Goal: Task Accomplishment & Management: Use online tool/utility

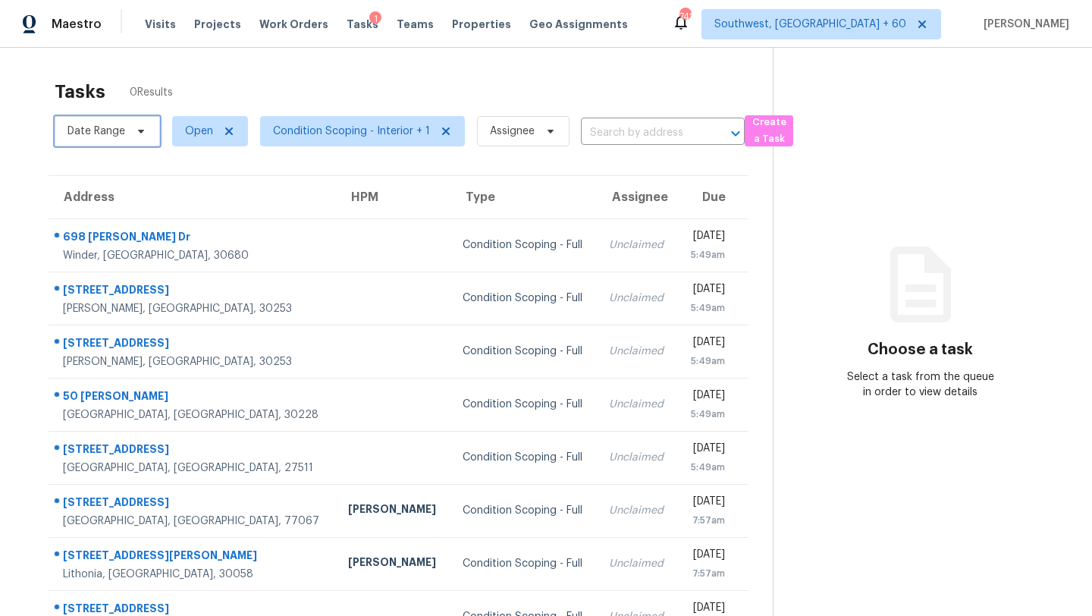
click at [124, 130] on span "Date Range" at bounding box center [107, 131] width 105 height 30
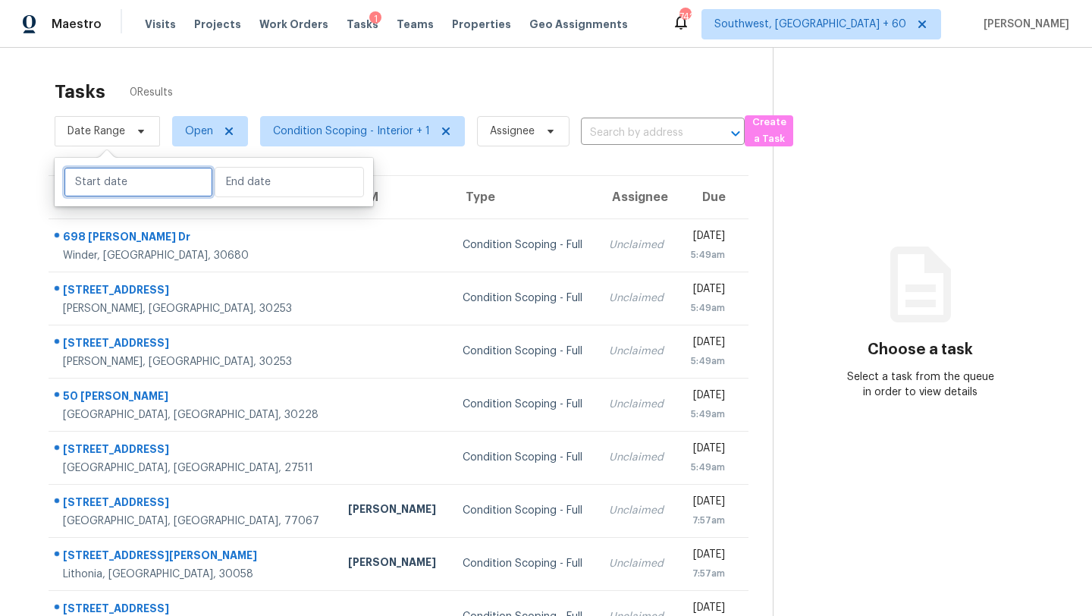
select select "8"
select select "2025"
select select "9"
select select "2025"
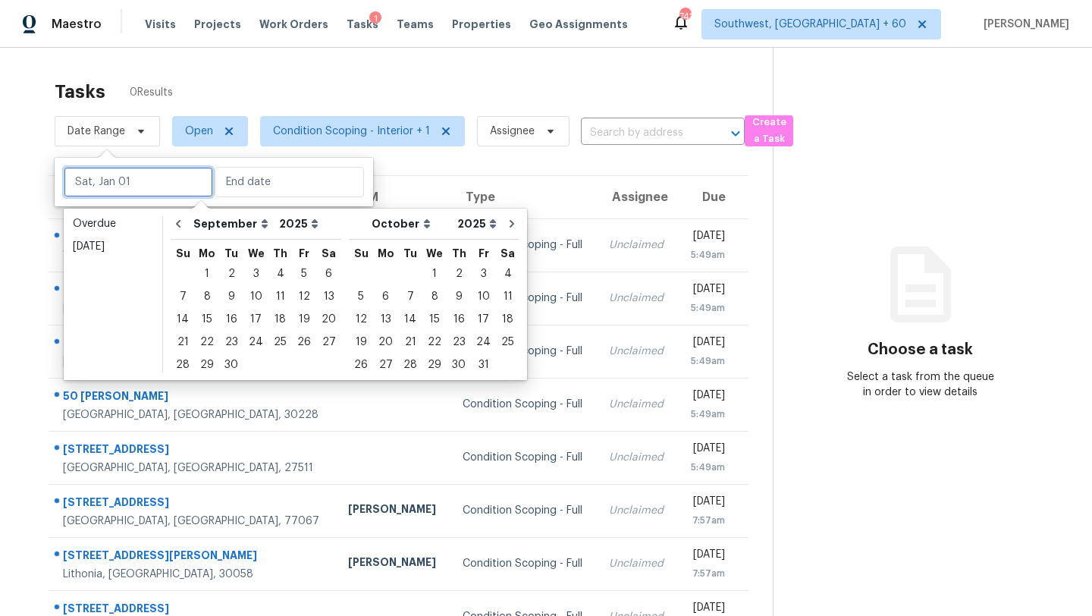
click at [136, 177] on input "text" at bounding box center [138, 182] width 149 height 30
click at [277, 342] on div "25" at bounding box center [280, 341] width 24 height 21
type input "Thu, Sep 25"
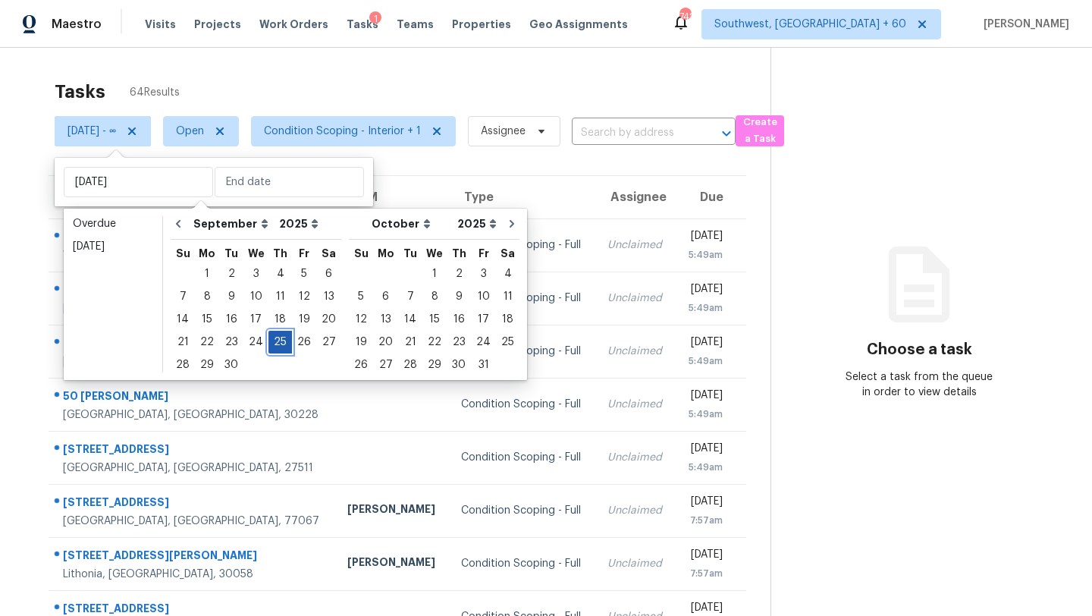
click at [277, 342] on div "25" at bounding box center [280, 341] width 24 height 21
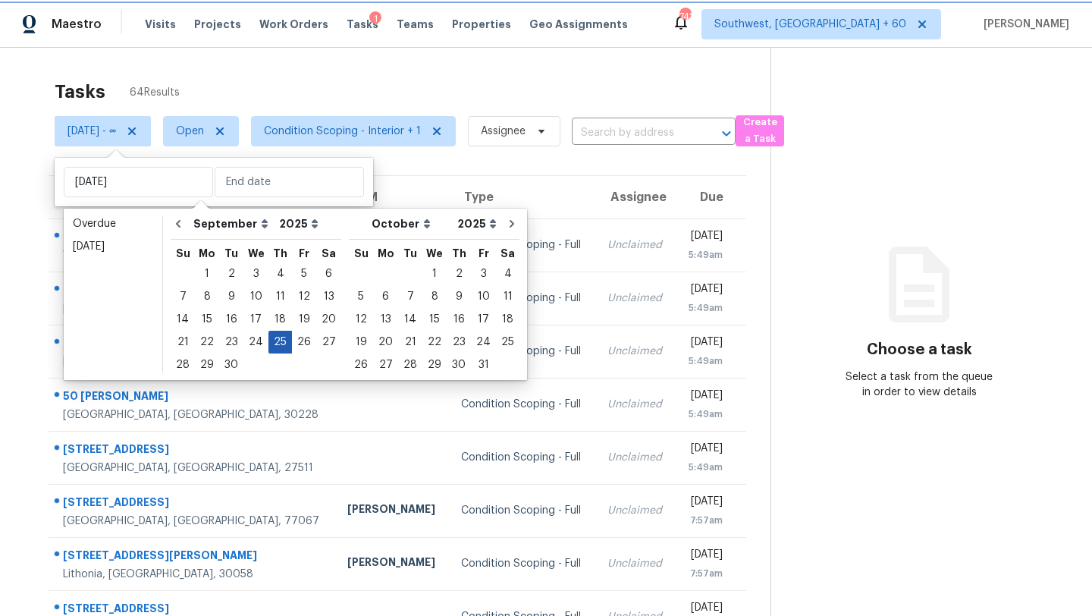
type input "Thu, Sep 25"
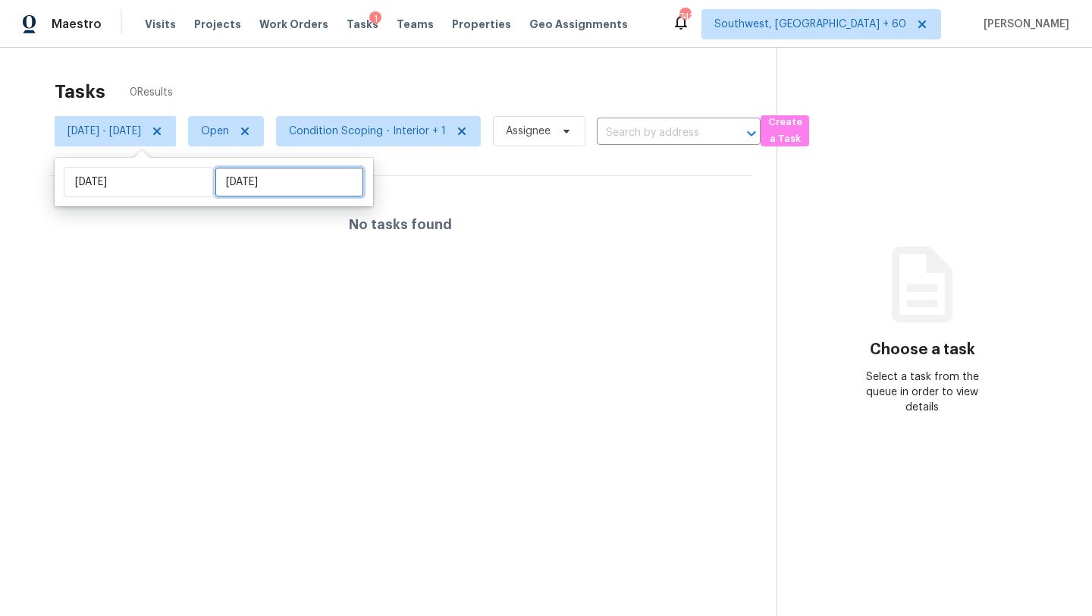
click at [254, 175] on input "Thu, Sep 25" at bounding box center [289, 182] width 149 height 30
select select "8"
select select "2025"
select select "9"
select select "2025"
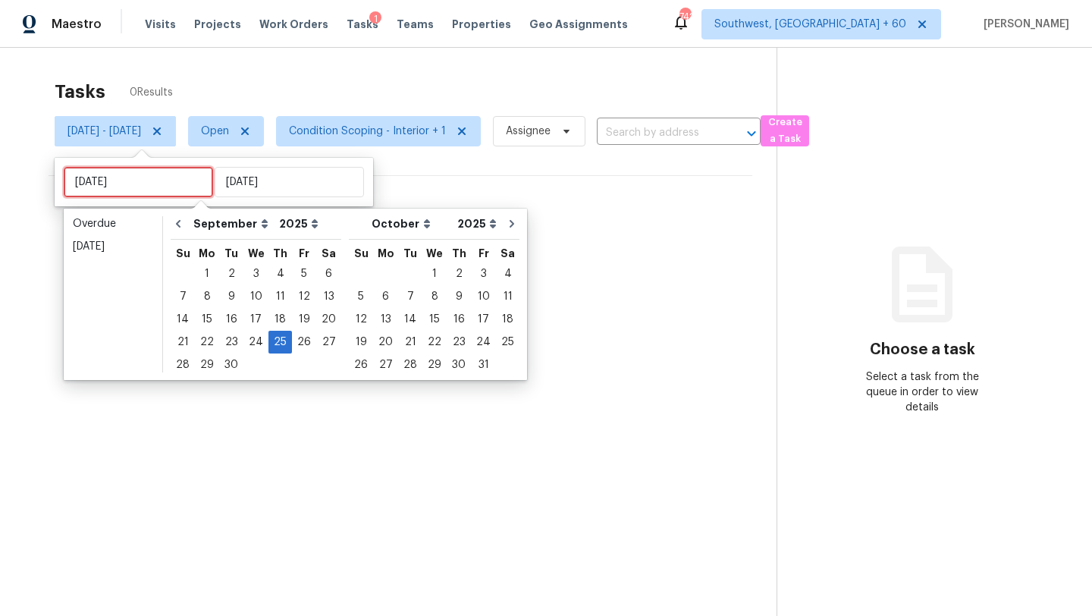
click at [132, 185] on input "Thu, Sep 25" at bounding box center [138, 182] width 149 height 30
type input "Sat, Sep 27"
type input "Thu, Sep 25"
type input "Fri, Sep 26"
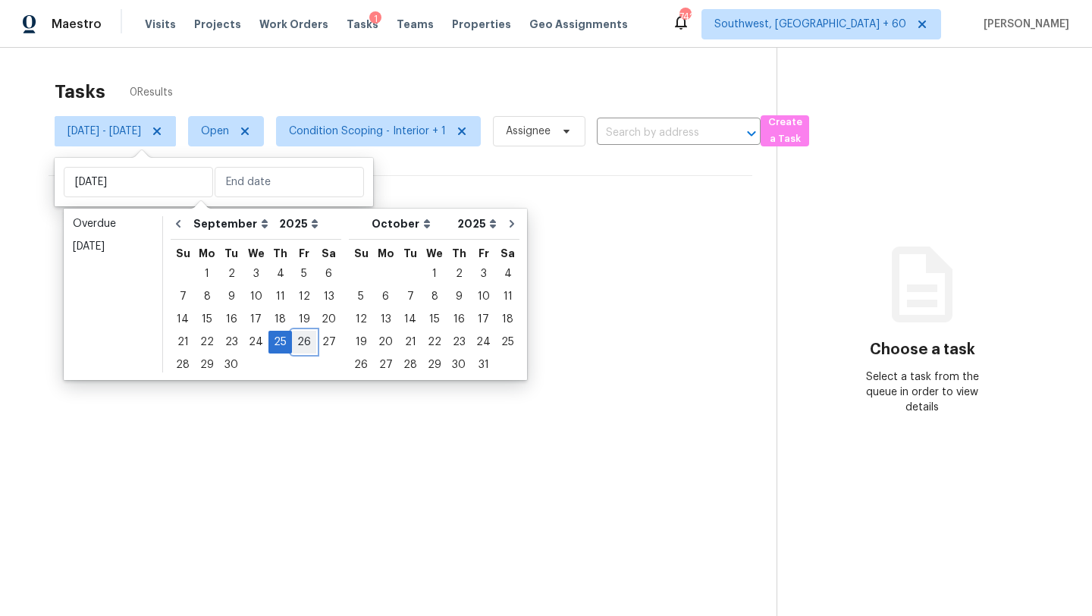
click at [292, 343] on div "26" at bounding box center [304, 341] width 24 height 21
type input "Fri, Sep 26"
type input "Thu, Sep 25"
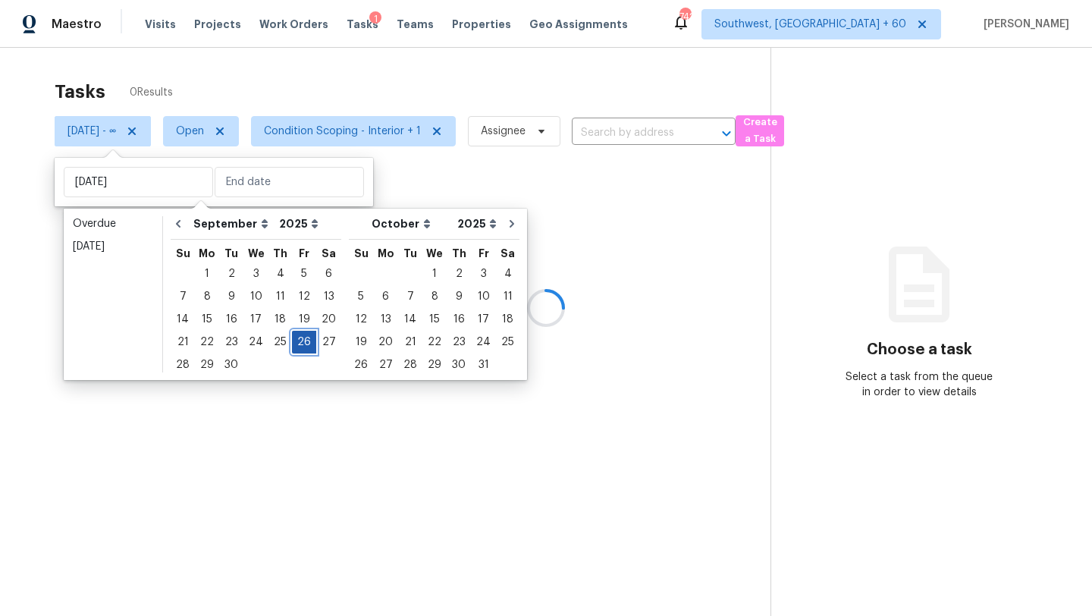
click at [292, 343] on div "26" at bounding box center [304, 341] width 24 height 21
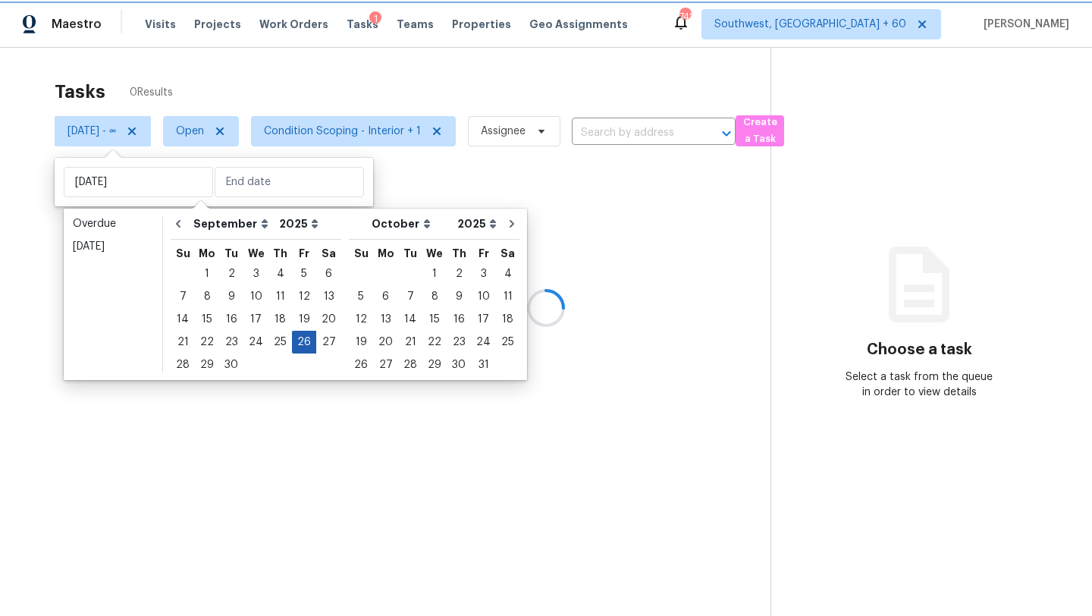
type input "Fri, Sep 26"
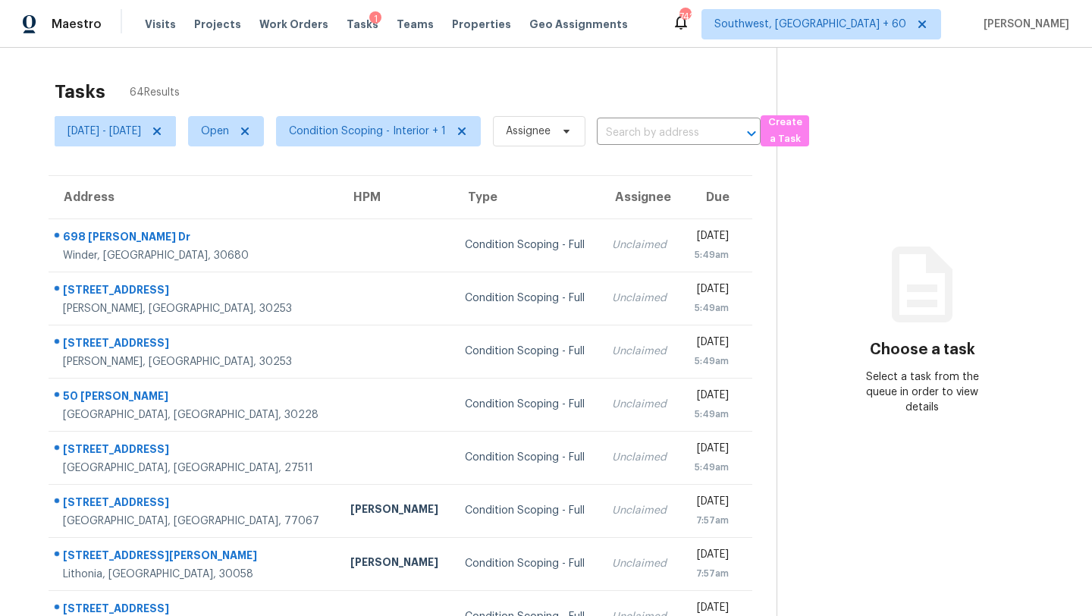
click at [304, 77] on div "Tasks 64 Results" at bounding box center [416, 91] width 722 height 39
click at [409, 130] on span "Condition Scoping - Interior + 1" at bounding box center [367, 131] width 157 height 15
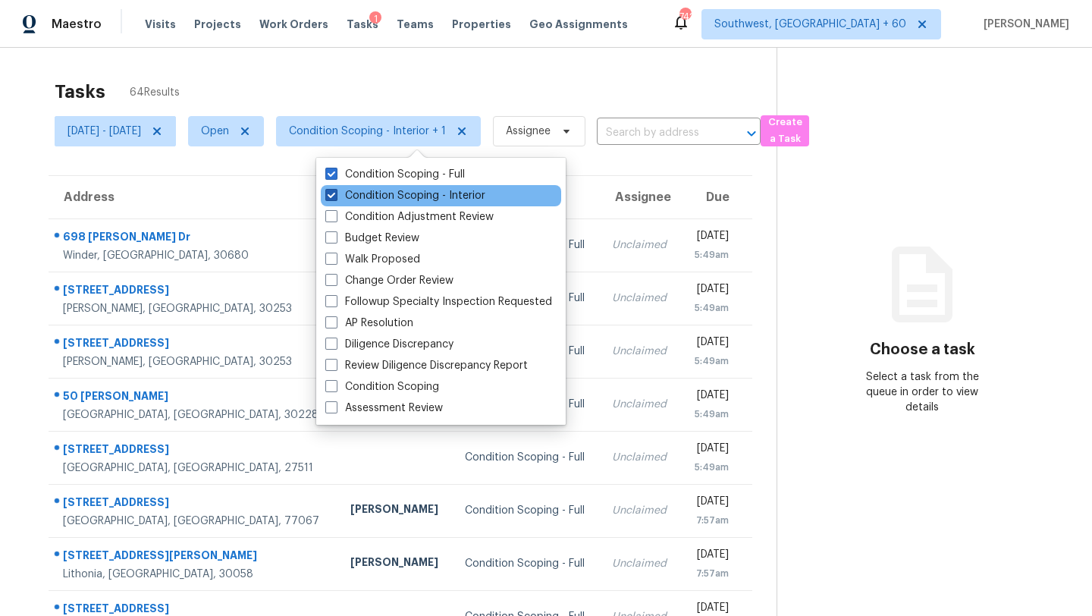
click at [400, 193] on label "Condition Scoping - Interior" at bounding box center [405, 195] width 160 height 15
click at [335, 193] on input "Condition Scoping - Interior" at bounding box center [330, 193] width 10 height 10
checkbox input "false"
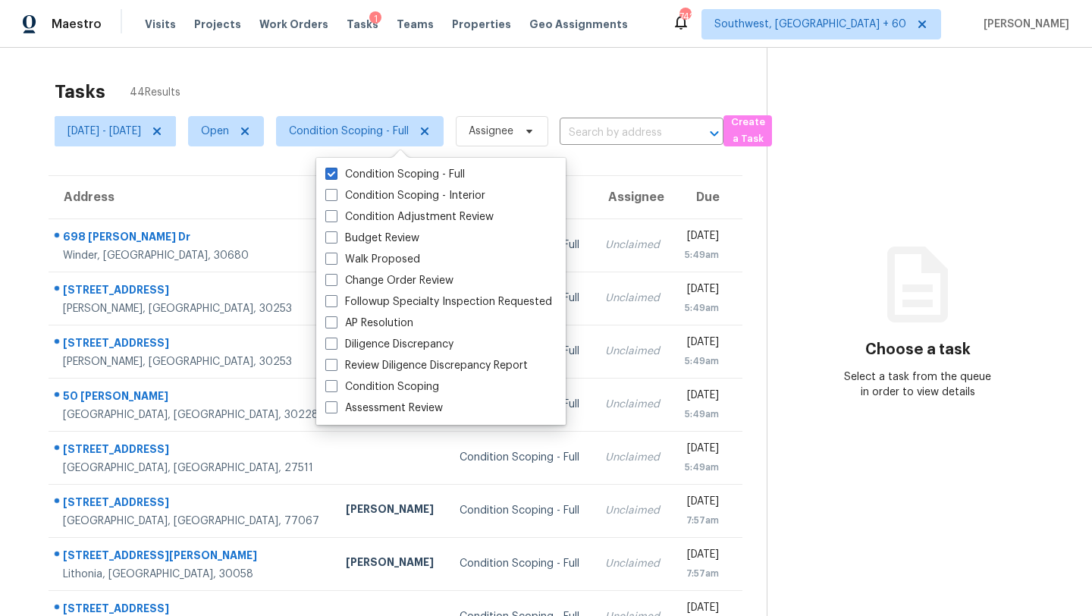
click at [422, 80] on div "Tasks 44 Results" at bounding box center [411, 91] width 712 height 39
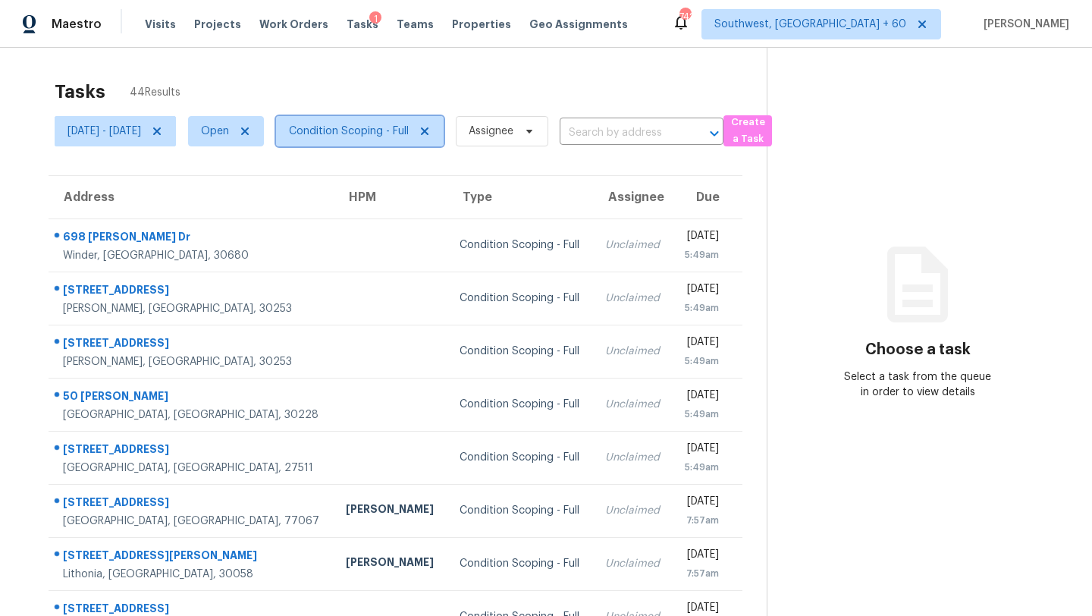
click at [398, 136] on span "Condition Scoping - Full" at bounding box center [349, 131] width 120 height 15
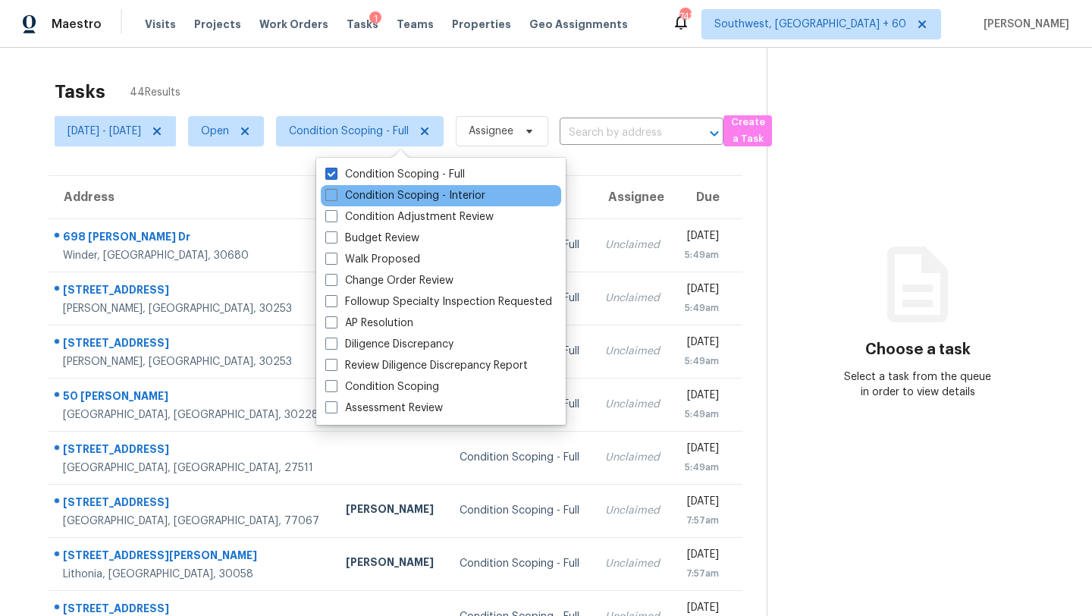
click at [387, 203] on div "Condition Scoping - Interior" at bounding box center [441, 195] width 240 height 21
click at [387, 196] on label "Condition Scoping - Interior" at bounding box center [405, 195] width 160 height 15
click at [335, 196] on input "Condition Scoping - Interior" at bounding box center [330, 193] width 10 height 10
checkbox input "true"
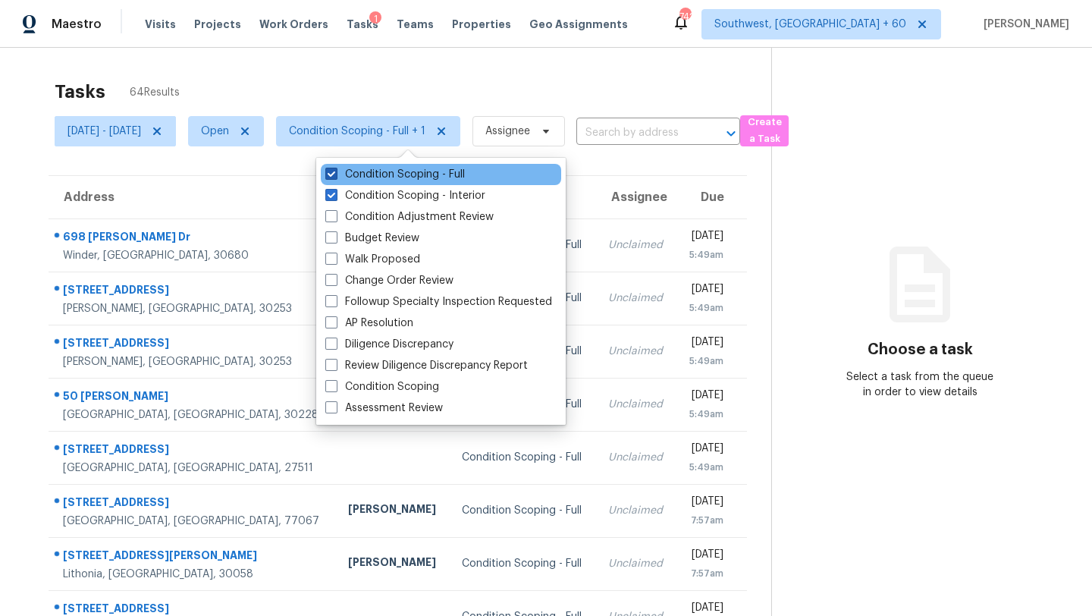
click at [390, 174] on label "Condition Scoping - Full" at bounding box center [394, 174] width 139 height 15
click at [335, 174] on input "Condition Scoping - Full" at bounding box center [330, 172] width 10 height 10
checkbox input "false"
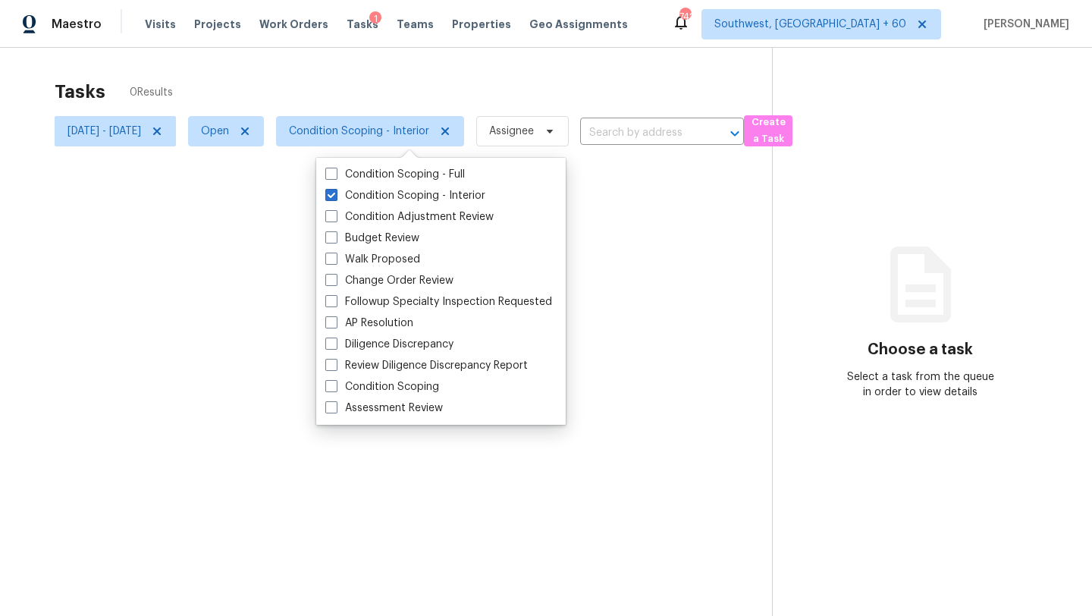
click at [405, 106] on div at bounding box center [546, 308] width 1092 height 616
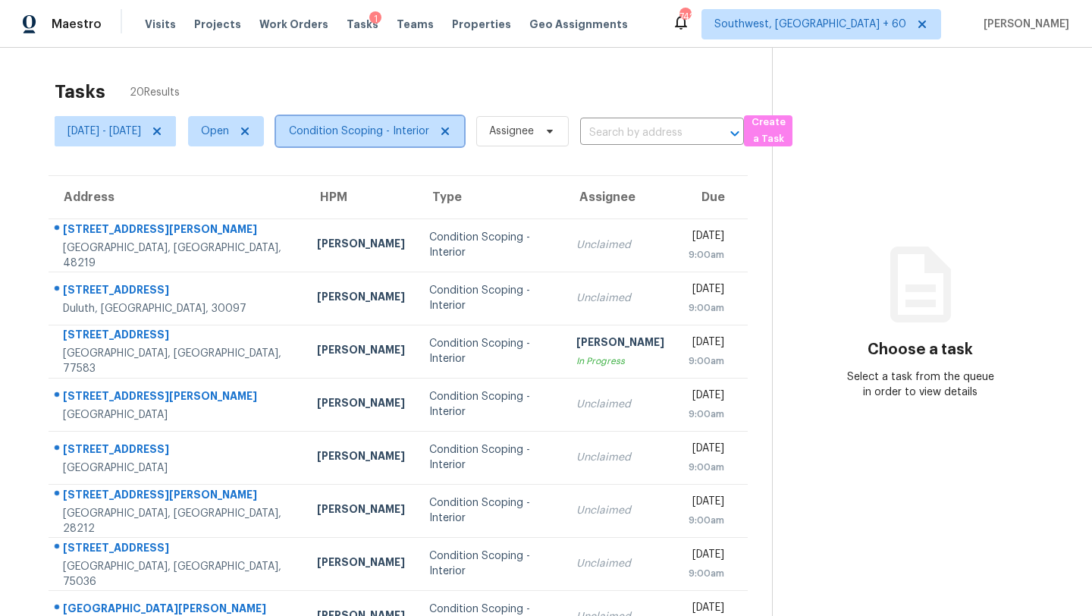
click at [411, 124] on span "Condition Scoping - Interior" at bounding box center [359, 131] width 140 height 15
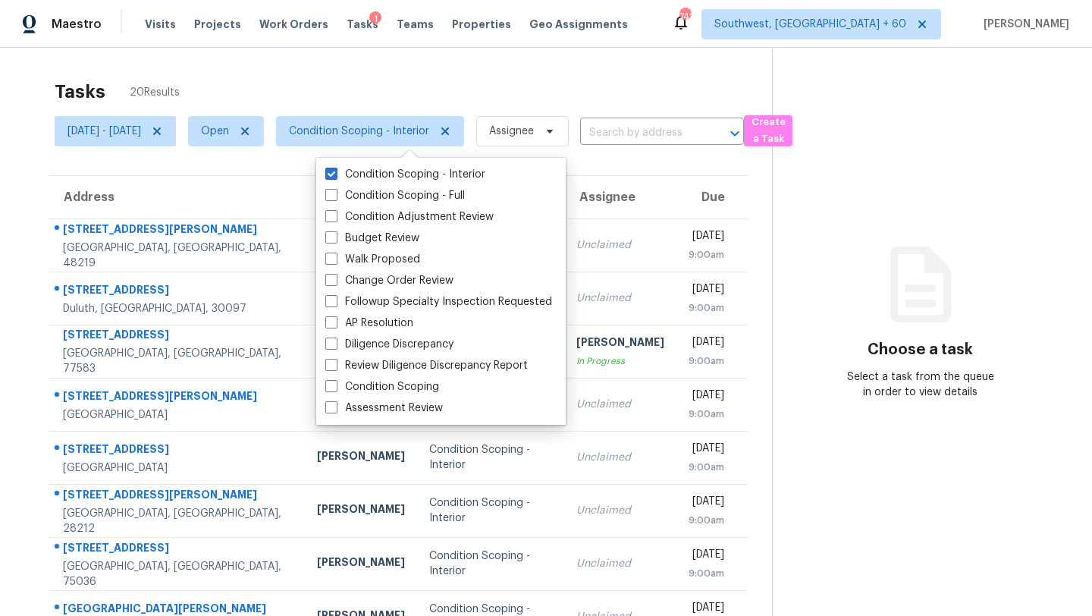
click at [469, 76] on div "Tasks 20 Results" at bounding box center [413, 91] width 717 height 39
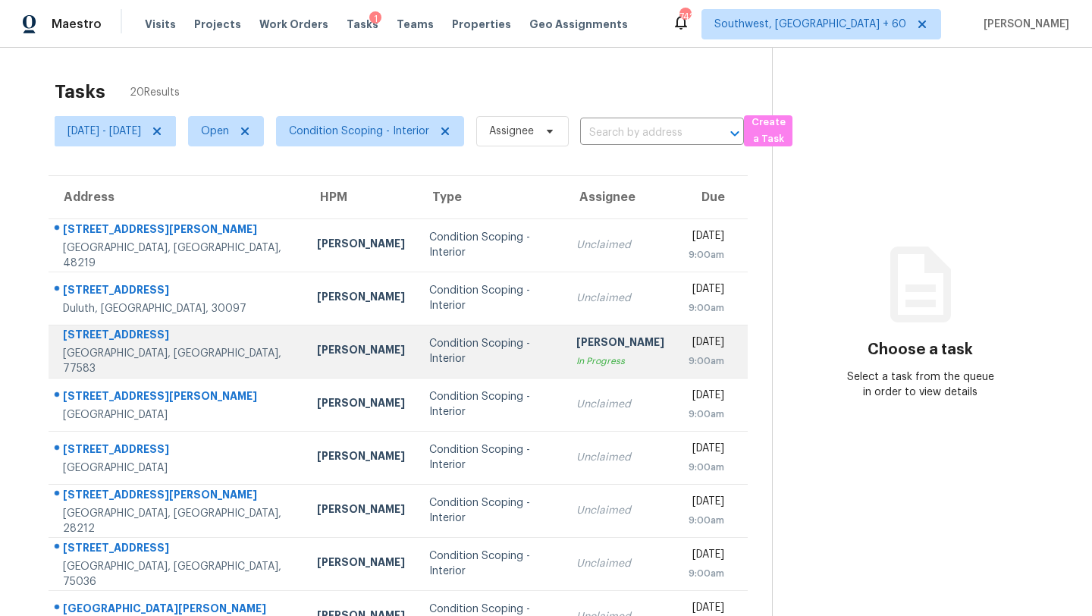
click at [576, 351] on div "[PERSON_NAME]" at bounding box center [620, 343] width 88 height 19
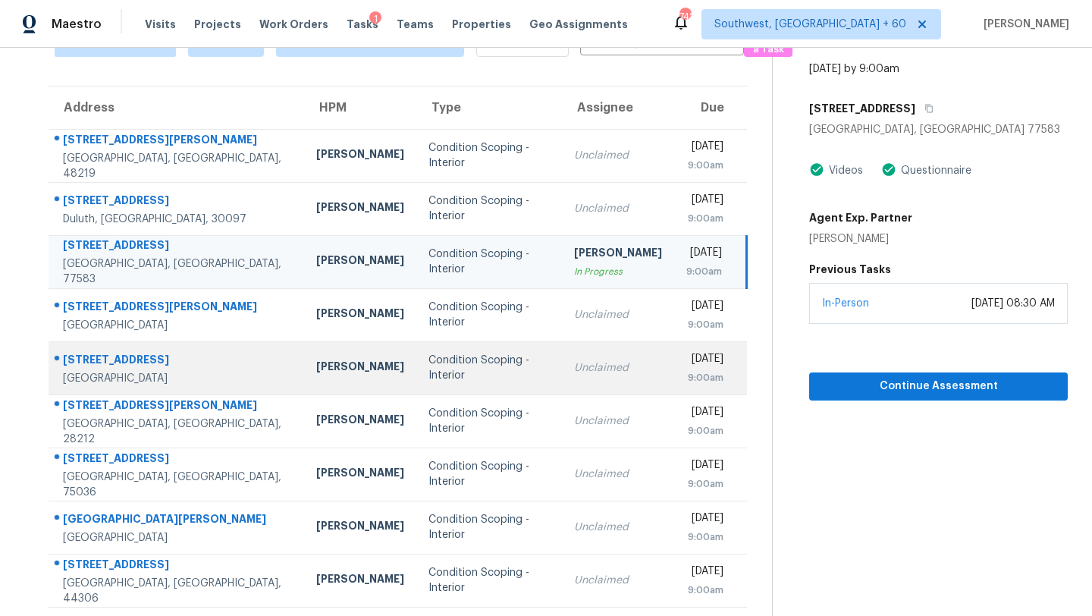
scroll to position [83, 0]
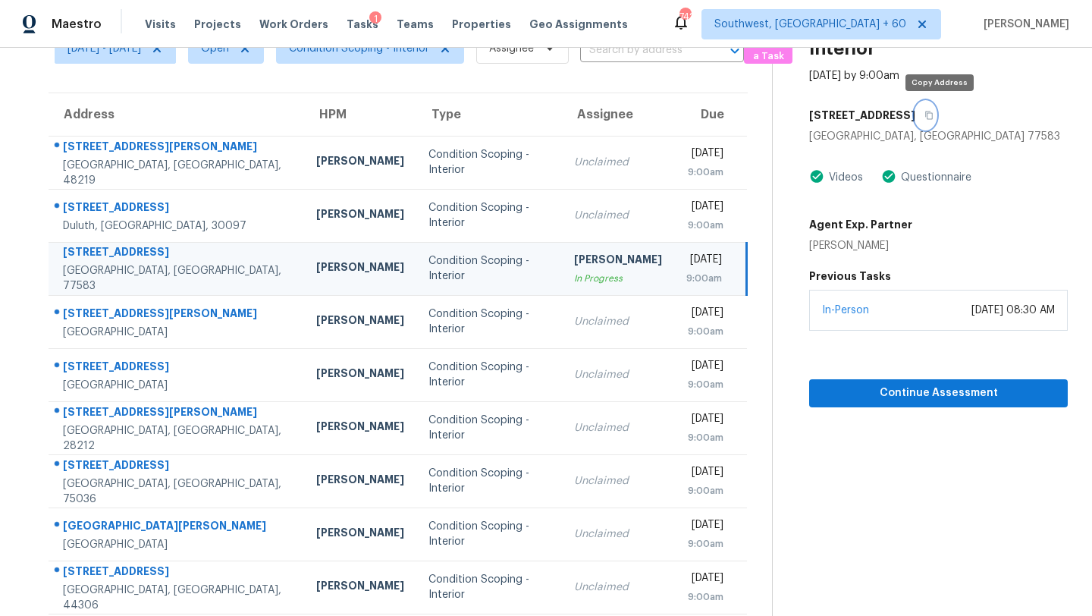
click at [933, 118] on button "button" at bounding box center [925, 115] width 20 height 27
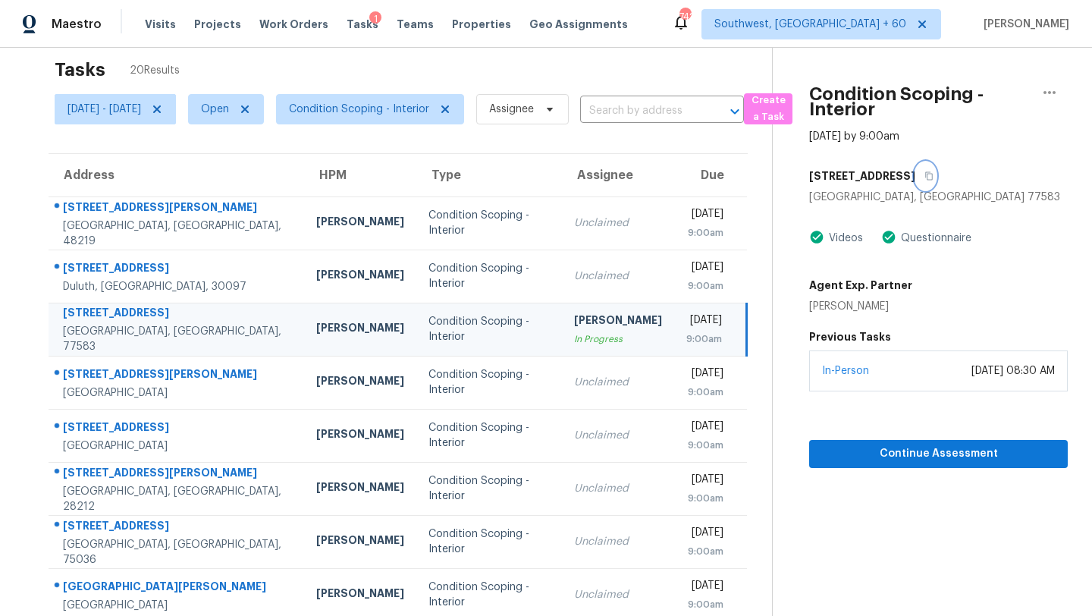
scroll to position [0, 0]
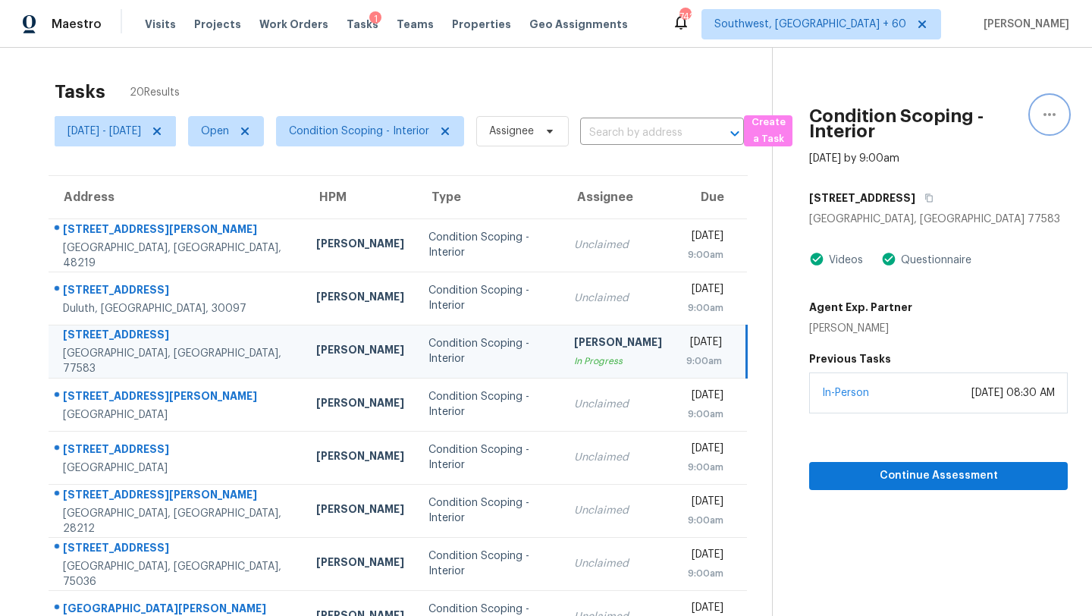
click at [1042, 115] on icon "button" at bounding box center [1049, 114] width 18 height 18
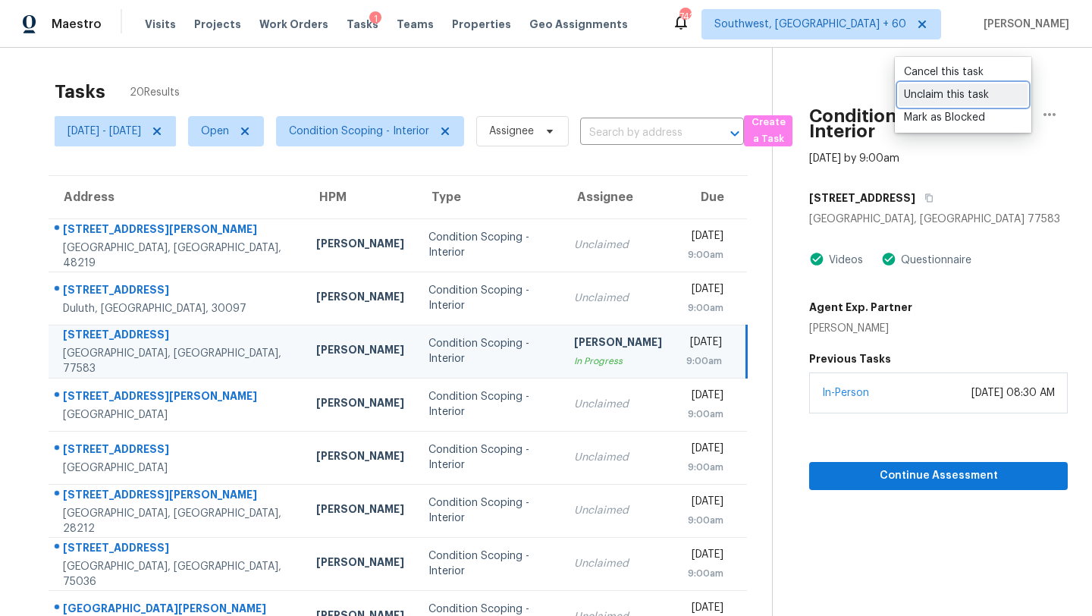
click at [975, 97] on div "Unclaim this task" at bounding box center [963, 94] width 118 height 15
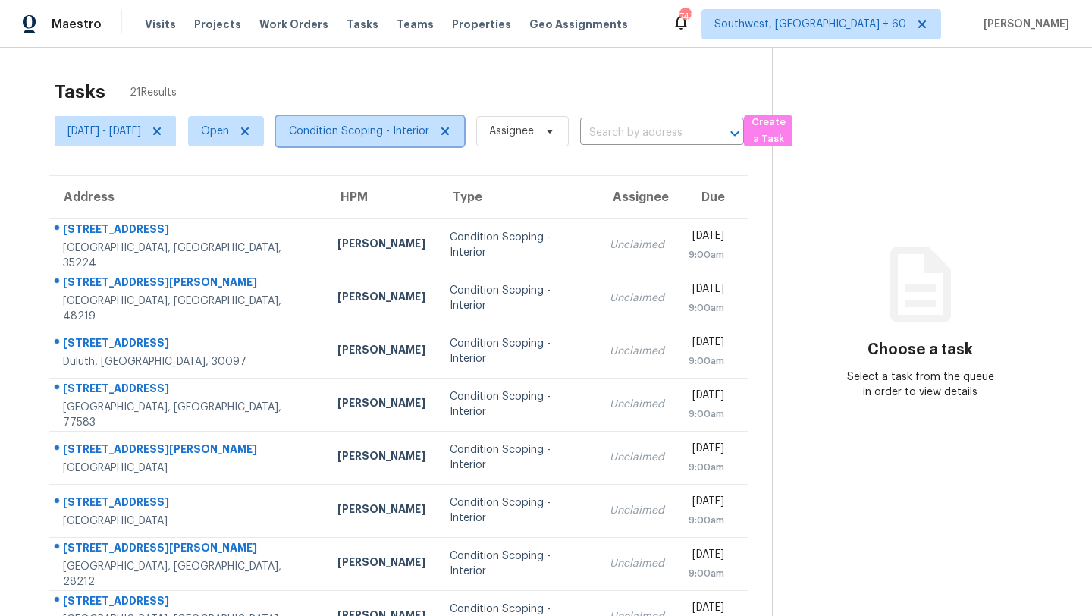
click at [387, 120] on span "Condition Scoping - Interior" at bounding box center [370, 131] width 188 height 30
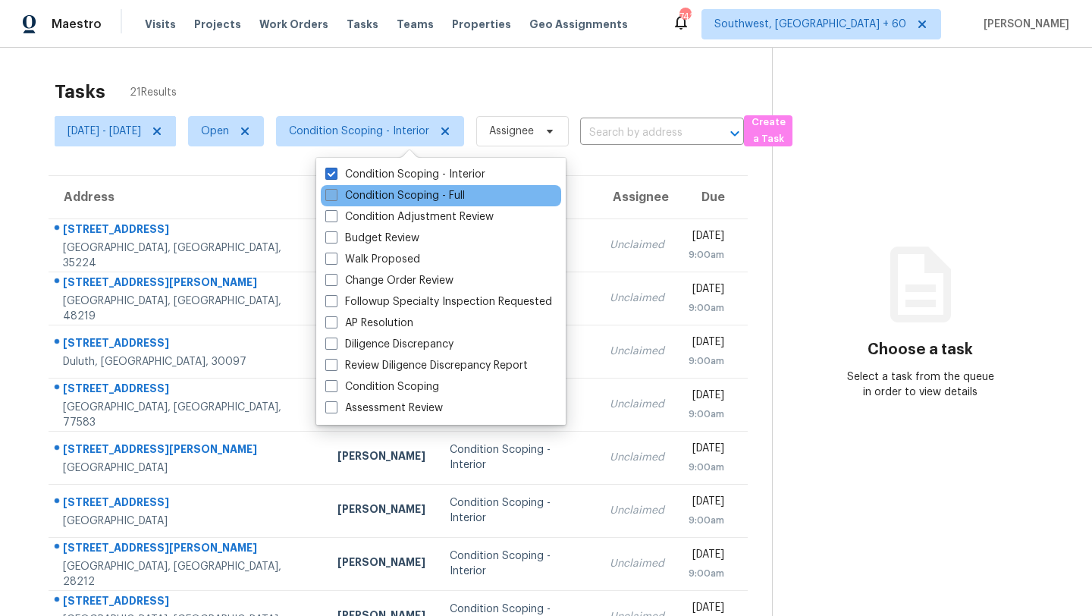
click at [389, 200] on label "Condition Scoping - Full" at bounding box center [394, 195] width 139 height 15
click at [335, 198] on input "Condition Scoping - Full" at bounding box center [330, 193] width 10 height 10
checkbox input "true"
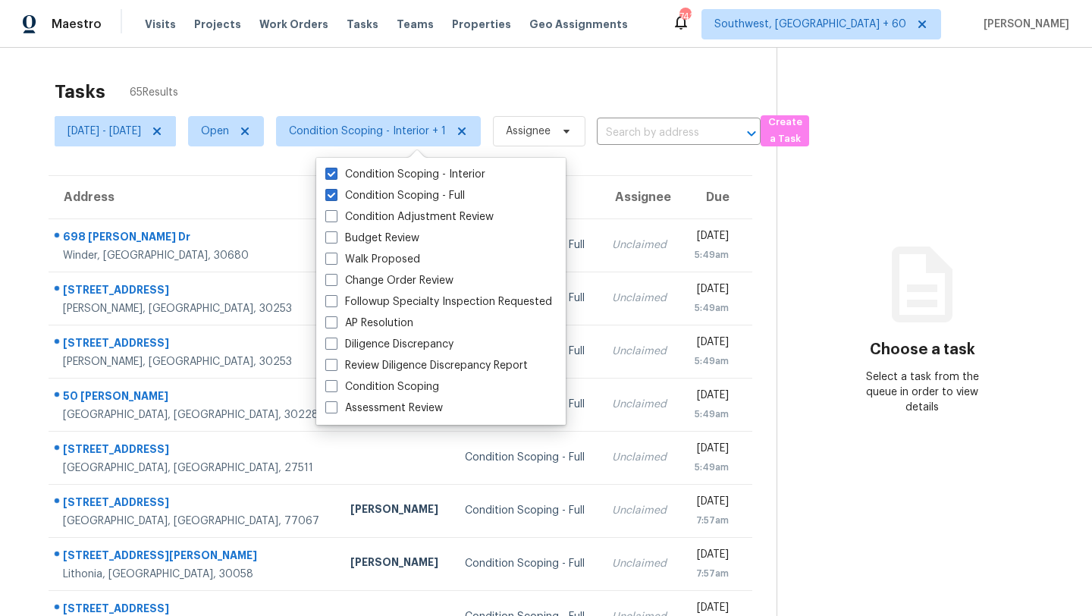
click at [180, 83] on div "Tasks 65 Results" at bounding box center [416, 91] width 722 height 39
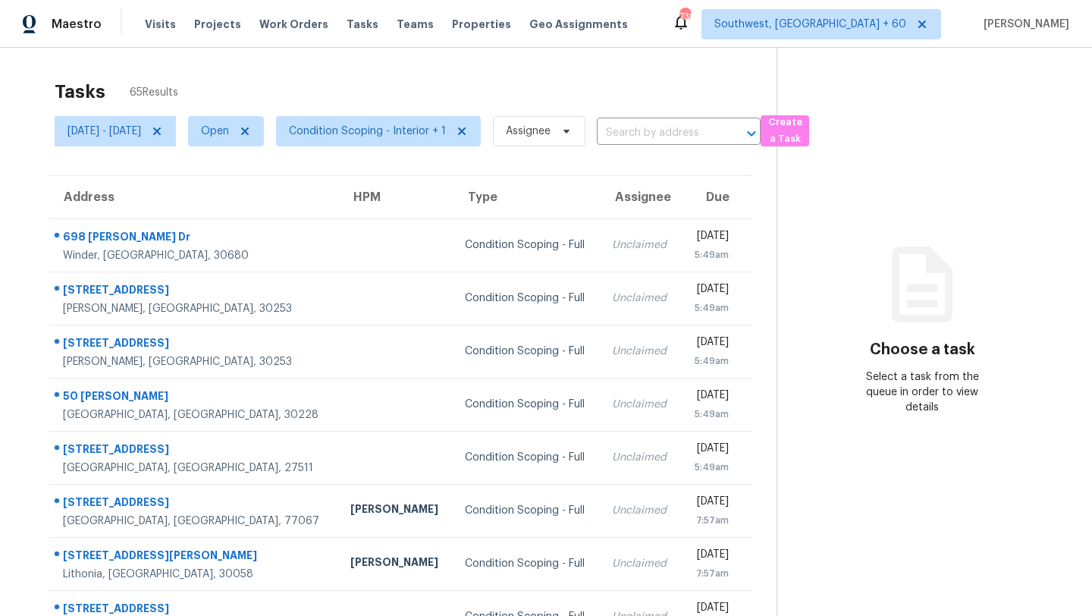
click at [433, 75] on div "Tasks 65 Results" at bounding box center [416, 91] width 722 height 39
